Goal: Task Accomplishment & Management: Manage account settings

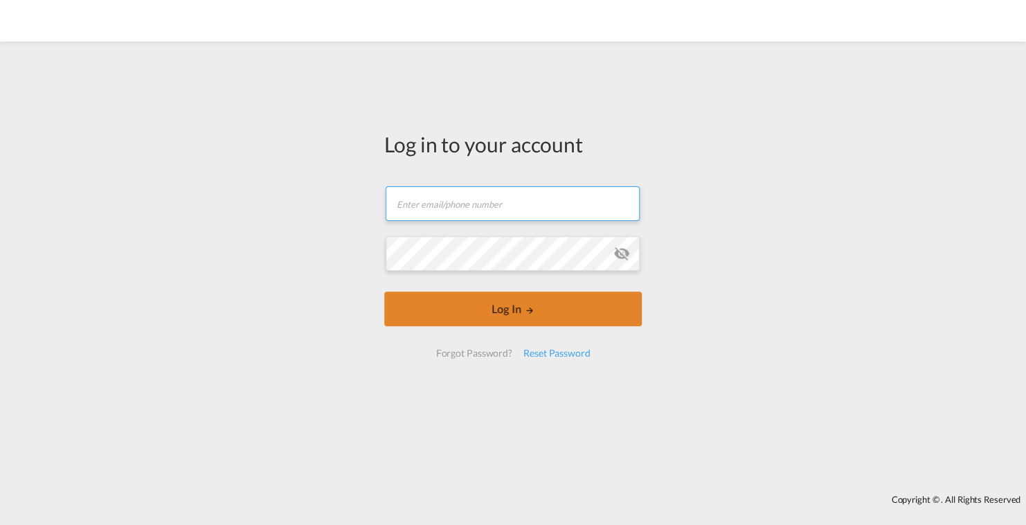
type input "[PERSON_NAME][EMAIL_ADDRESS][DOMAIN_NAME]"
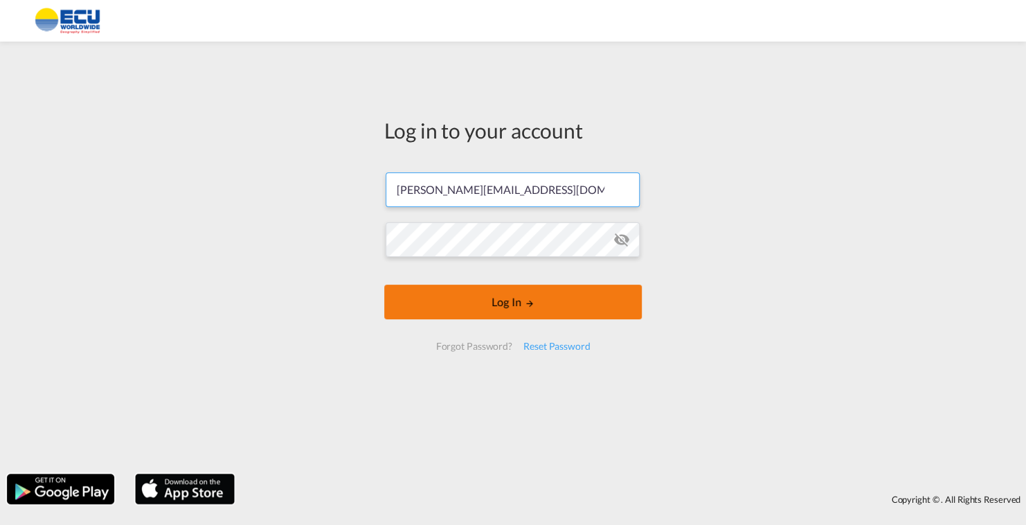
click at [496, 318] on button "Log In" at bounding box center [513, 301] width 258 height 35
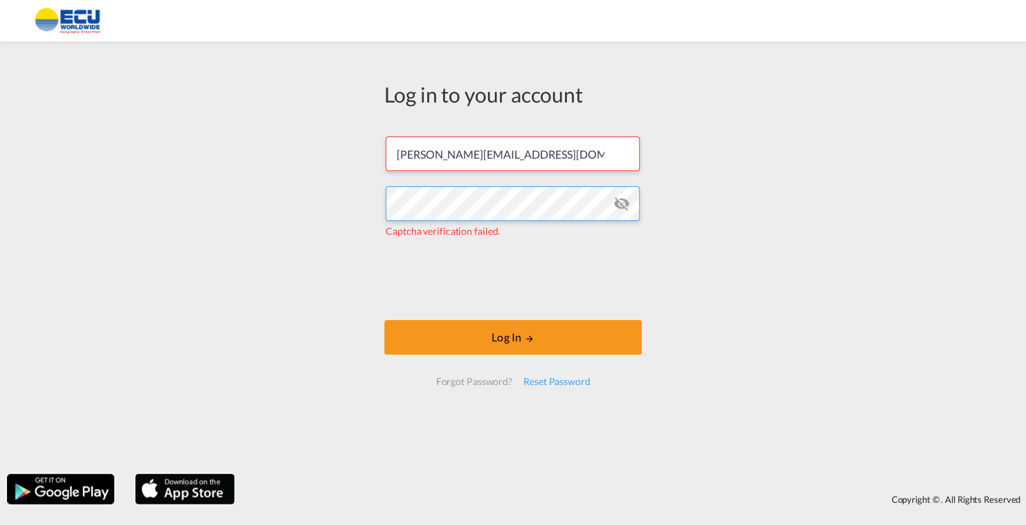
click at [372, 215] on div "Log in to your account lidiahernandez@ecuworldwide.com Captcha verification fai…" at bounding box center [513, 257] width 1026 height 418
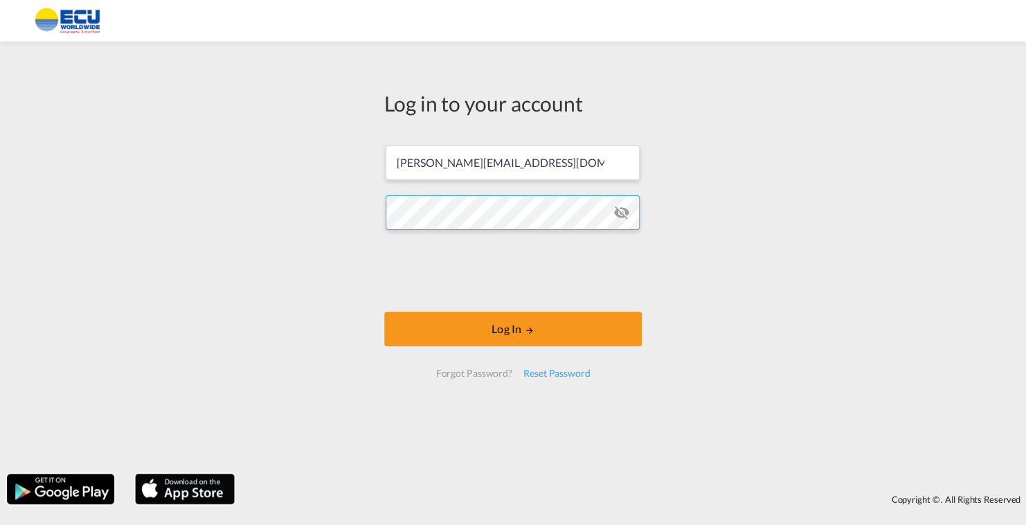
click at [363, 222] on div "Log in to your account lidiahernandez@ecuworldwide.com Log In Forgot Password? …" at bounding box center [513, 257] width 1026 height 418
click at [384, 311] on button "Log In" at bounding box center [513, 328] width 258 height 35
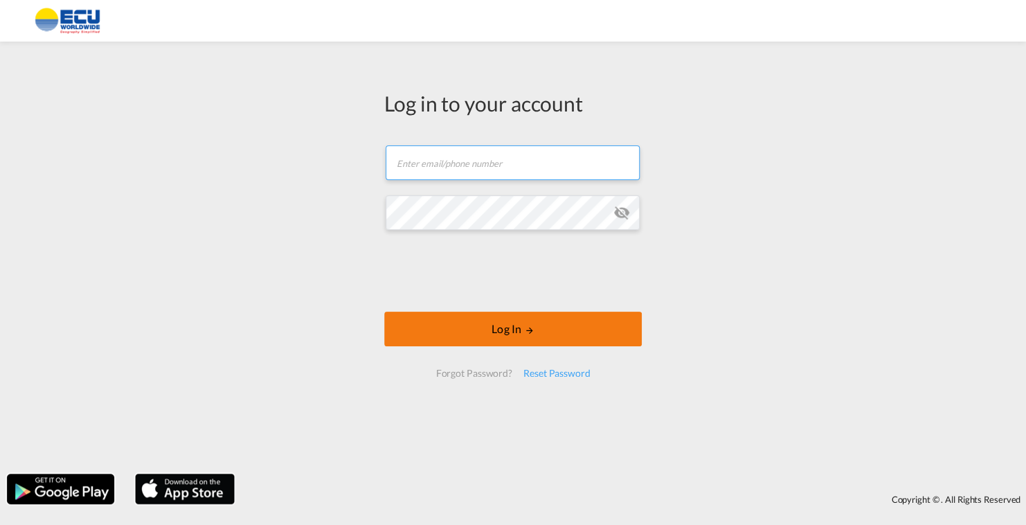
type input "[PERSON_NAME][EMAIL_ADDRESS][DOMAIN_NAME]"
click at [499, 301] on form "[EMAIL_ADDRESS][DOMAIN_NAME] Email field is required Password field is required…" at bounding box center [513, 262] width 258 height 260
